Goal: Find specific page/section: Find specific page/section

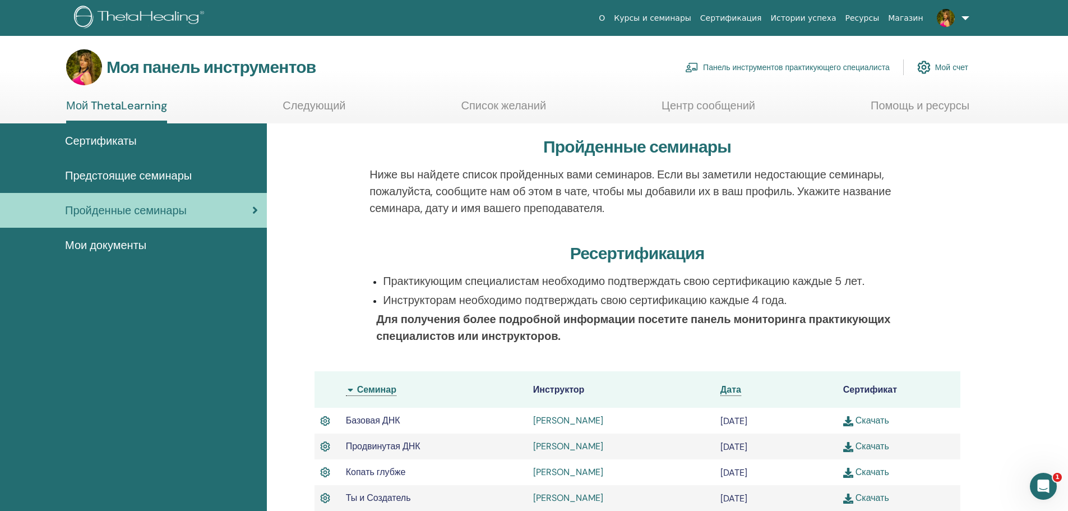
click at [108, 104] on font "Мой ThetaLearning" at bounding box center [116, 105] width 101 height 15
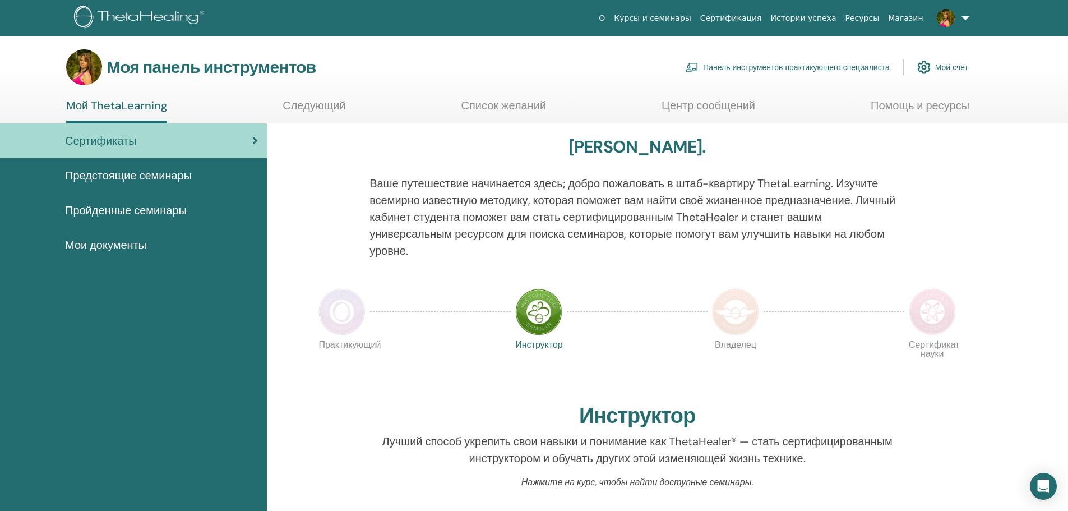
click at [83, 71] on img at bounding box center [84, 67] width 36 height 36
click at [94, 109] on font "Мой ThetaLearning" at bounding box center [116, 105] width 101 height 15
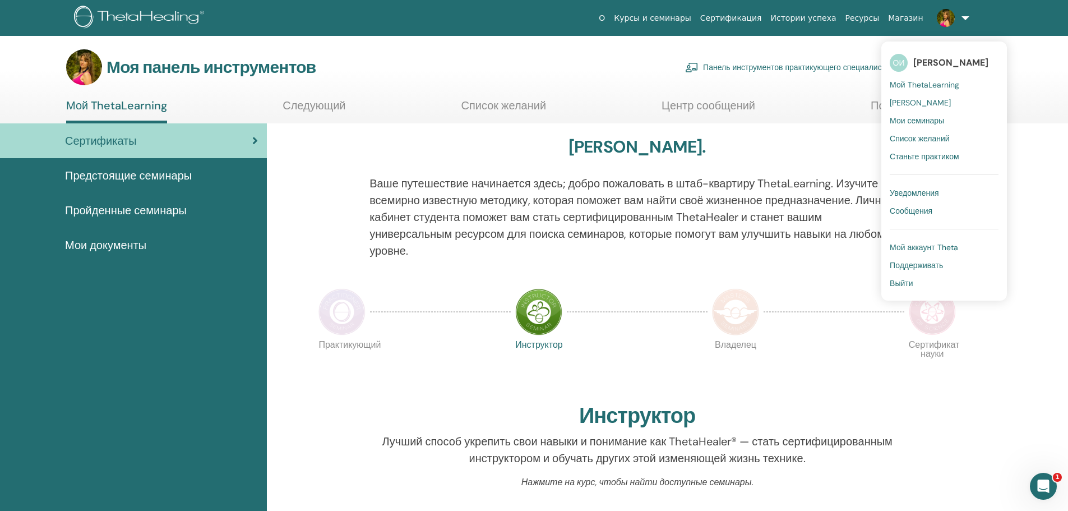
click at [903, 62] on font "ОИ" at bounding box center [899, 63] width 12 height 10
